Goal: Find specific page/section: Find specific page/section

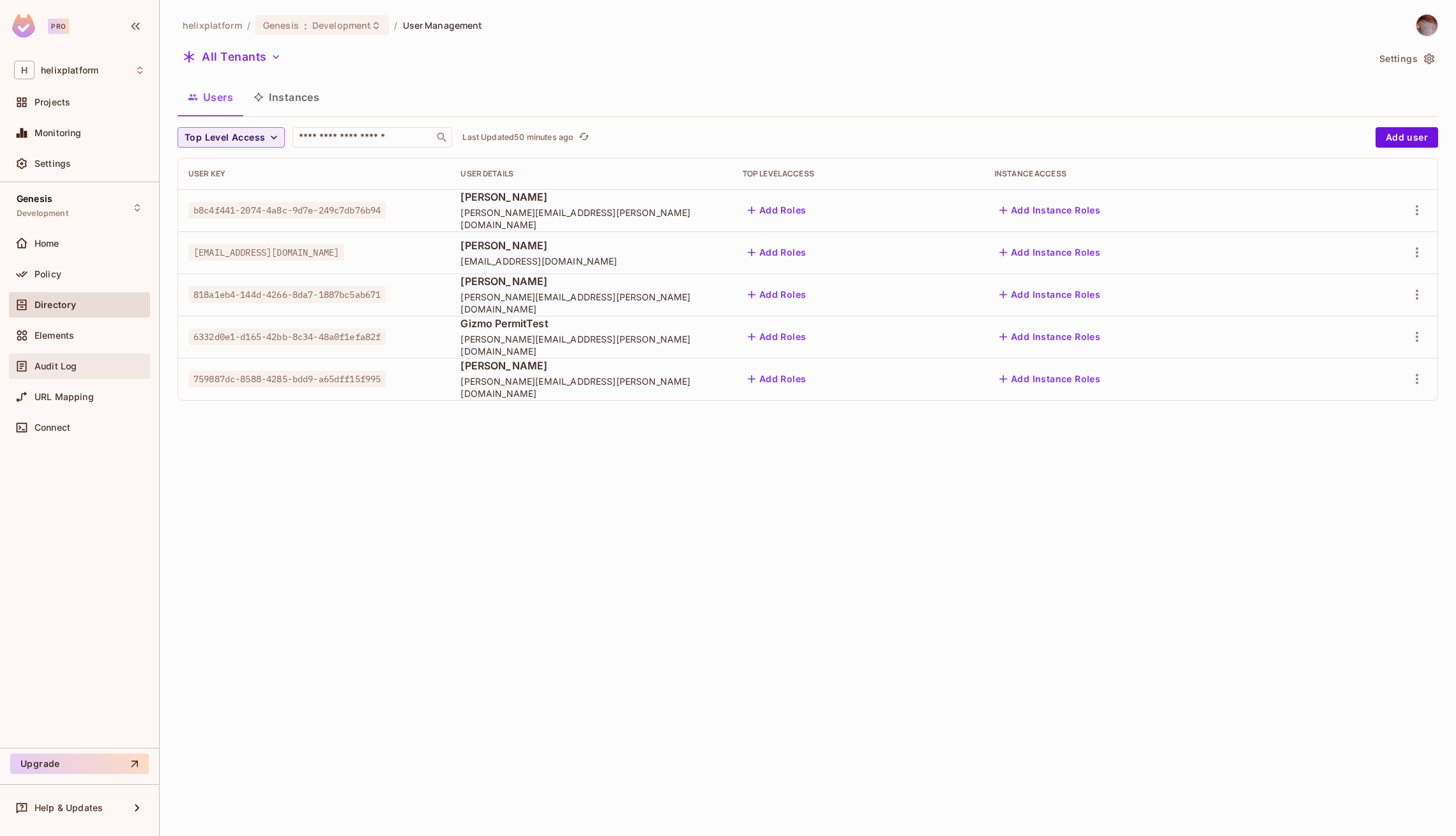
click at [65, 355] on div "Audit Log" at bounding box center [80, 366] width 141 height 25
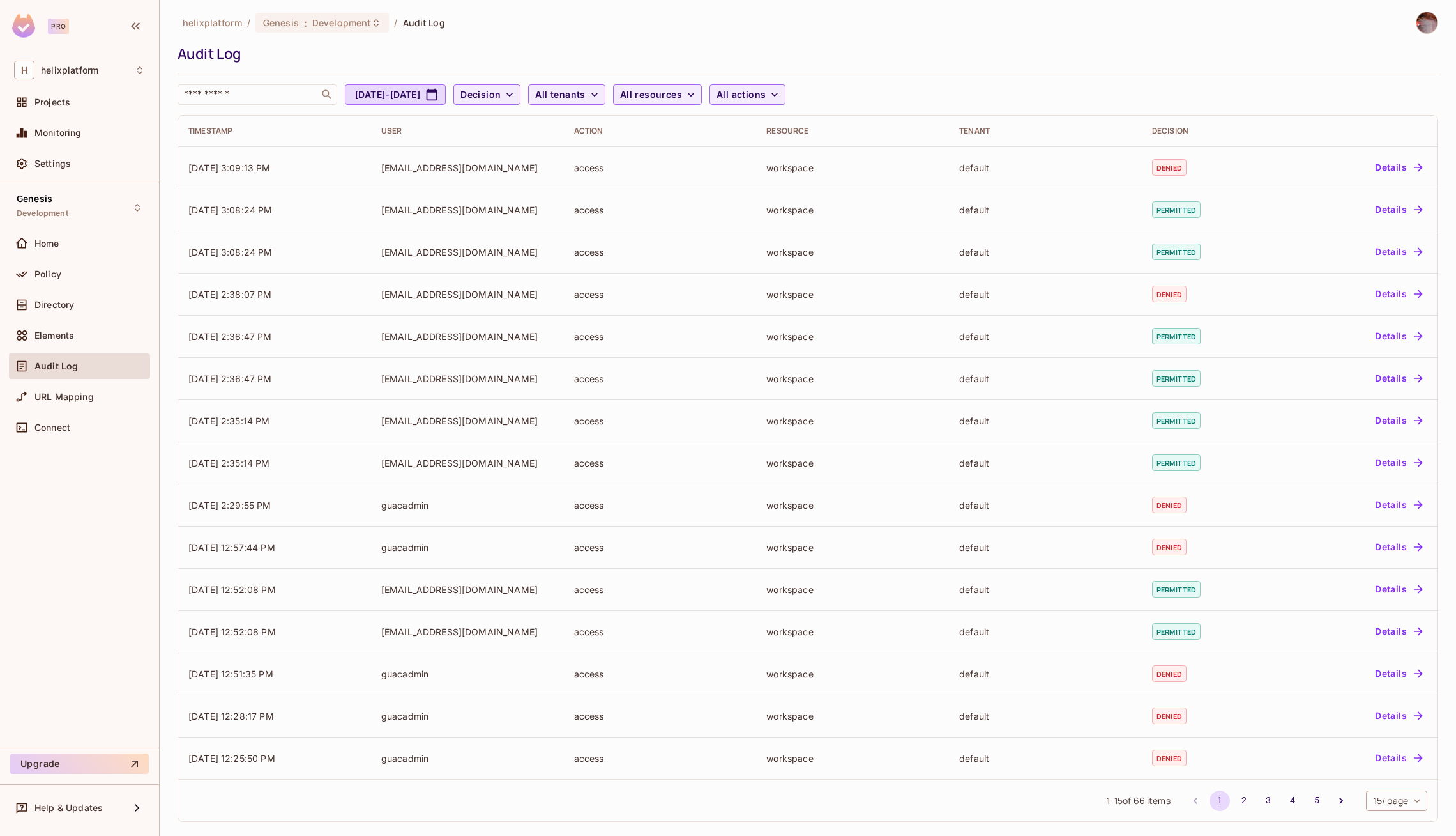
scroll to position [6, 0]
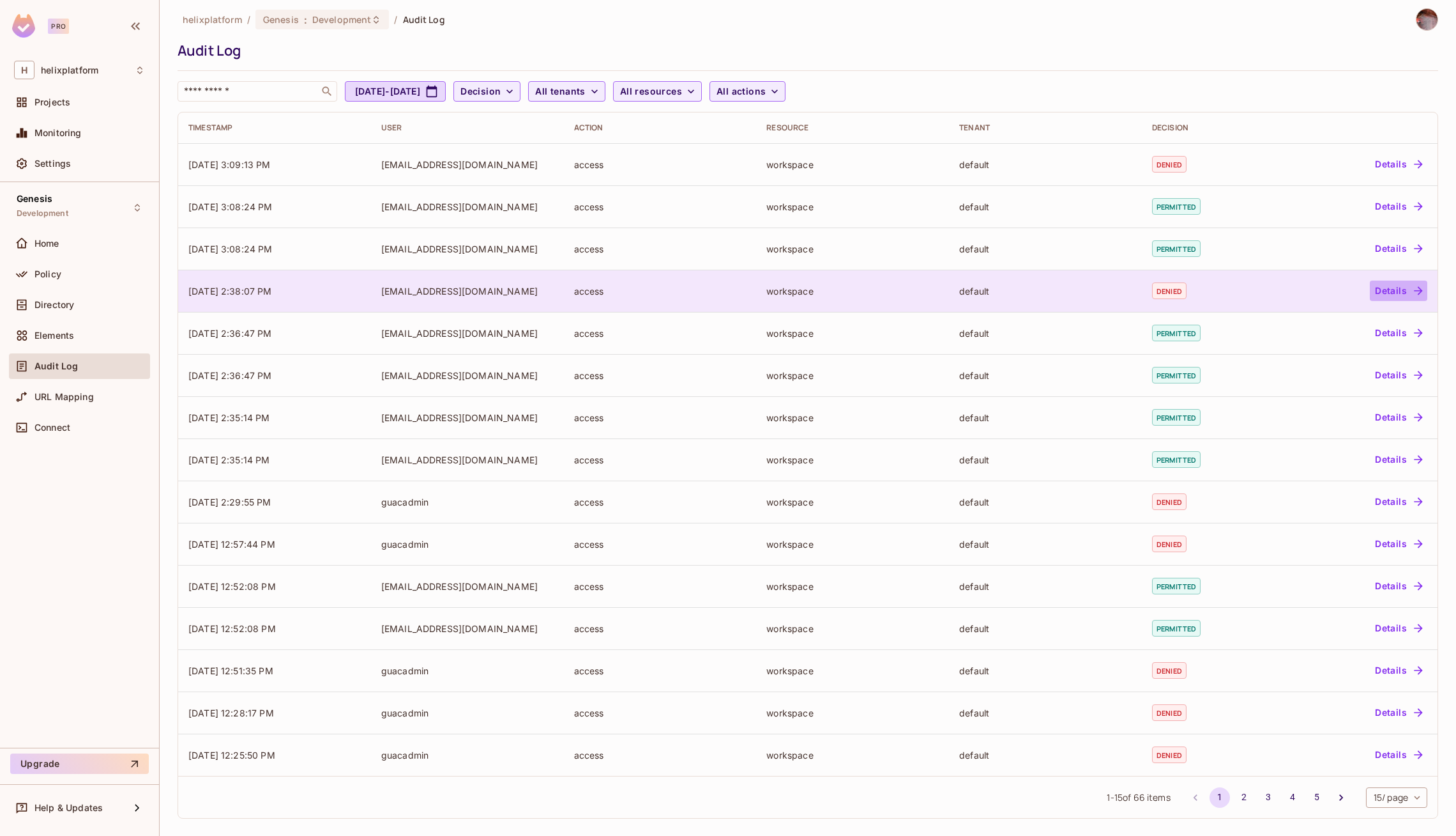
click at [1410, 283] on button "Details" at bounding box center [1399, 290] width 57 height 20
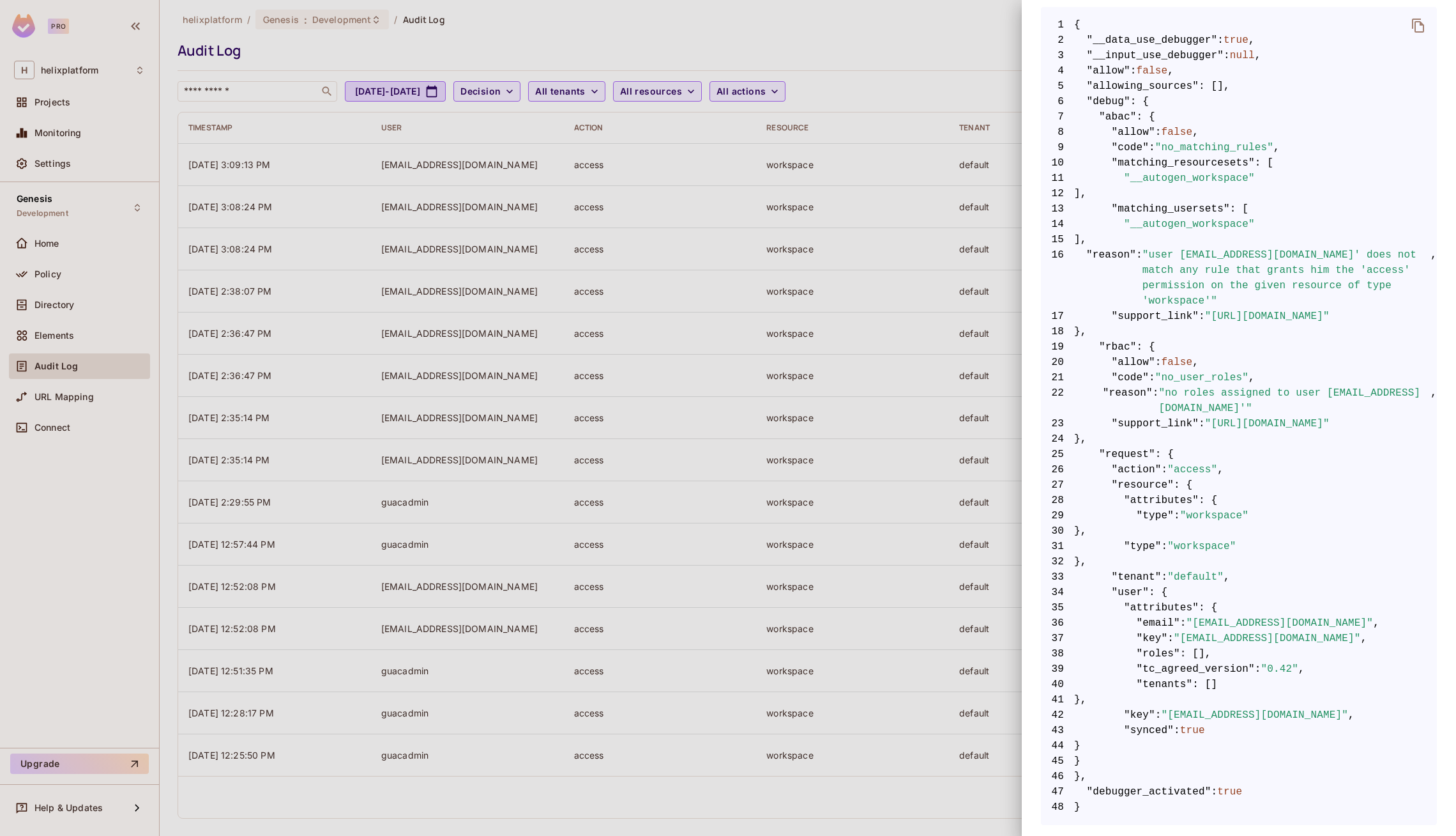
scroll to position [0, 0]
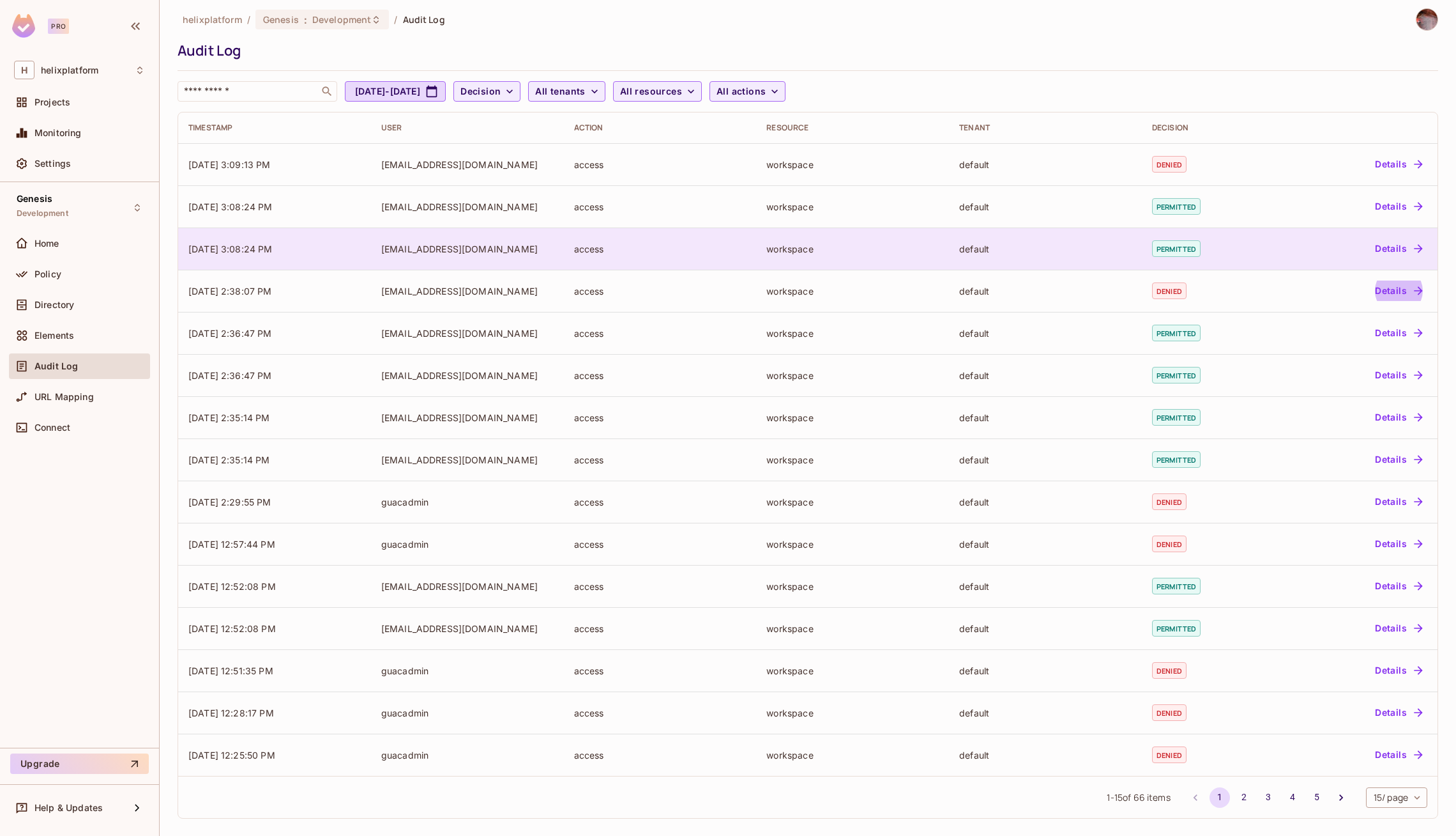
click at [1406, 254] on button "Details" at bounding box center [1399, 248] width 57 height 20
